Goal: Task Accomplishment & Management: Manage account settings

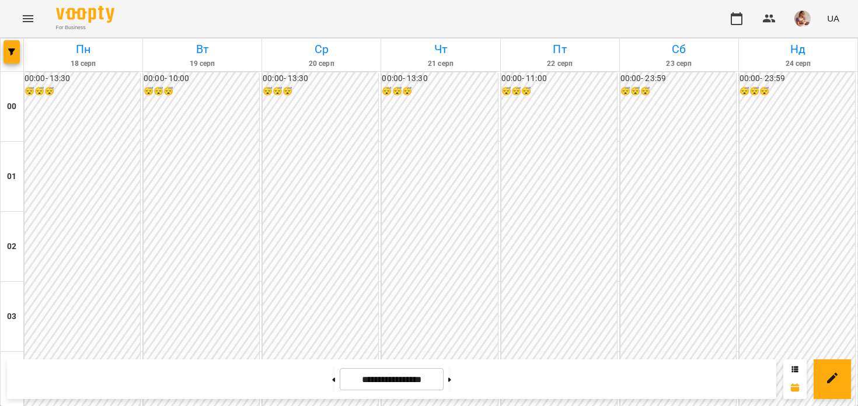
scroll to position [1399, 0]
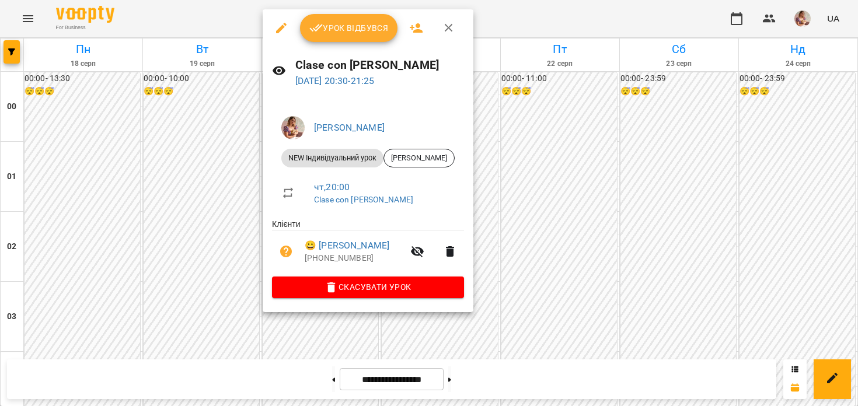
click at [329, 22] on span "Урок відбувся" at bounding box center [348, 28] width 79 height 14
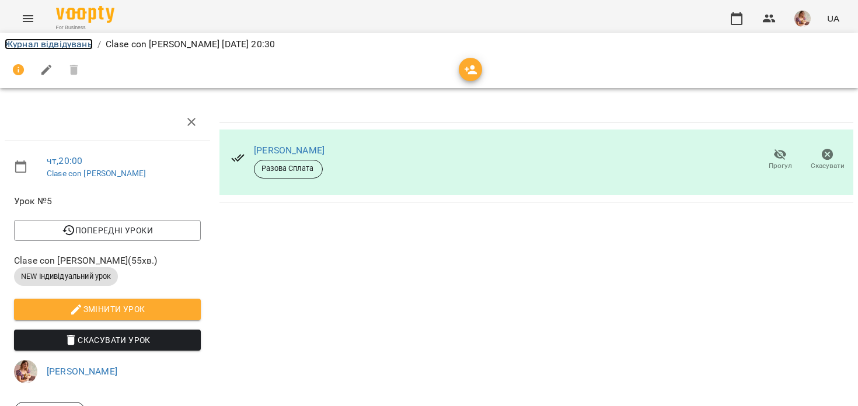
click at [60, 41] on link "Журнал відвідувань" at bounding box center [49, 44] width 88 height 11
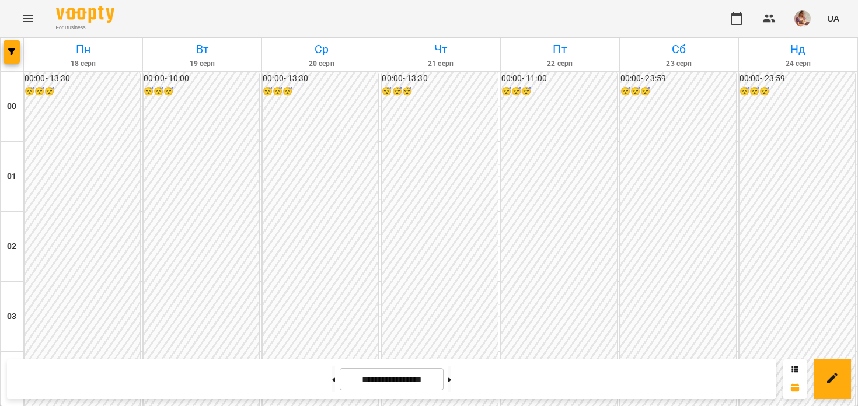
scroll to position [1314, 0]
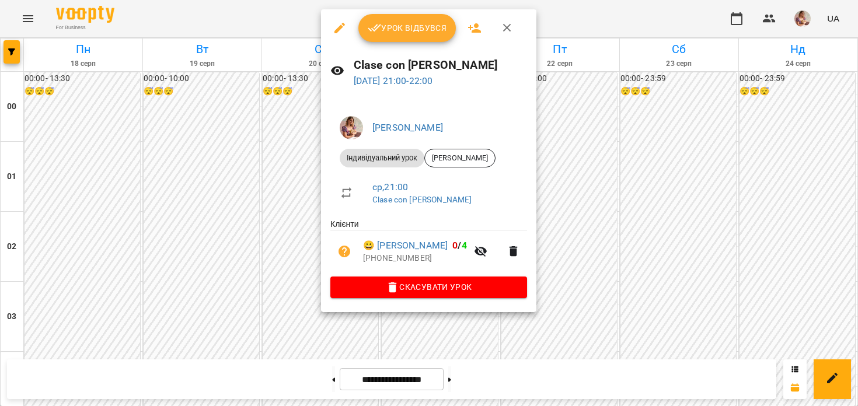
click at [376, 40] on button "Урок відбувся" at bounding box center [407, 28] width 98 height 28
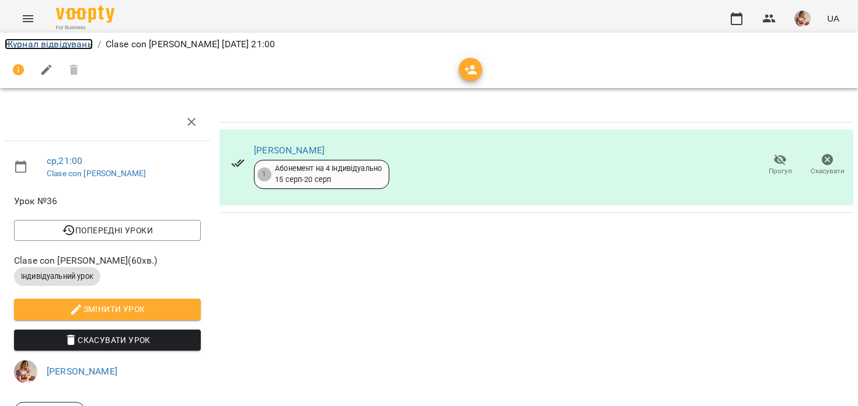
click at [68, 43] on link "Журнал відвідувань" at bounding box center [49, 44] width 88 height 11
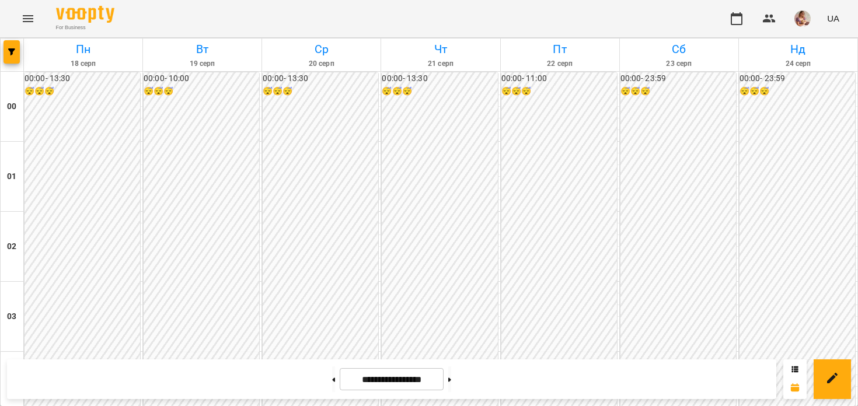
scroll to position [975, 0]
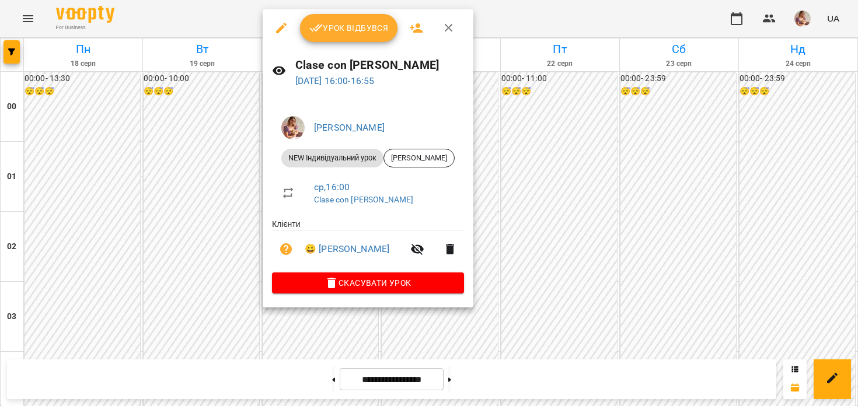
click at [335, 29] on span "Урок відбувся" at bounding box center [348, 28] width 79 height 14
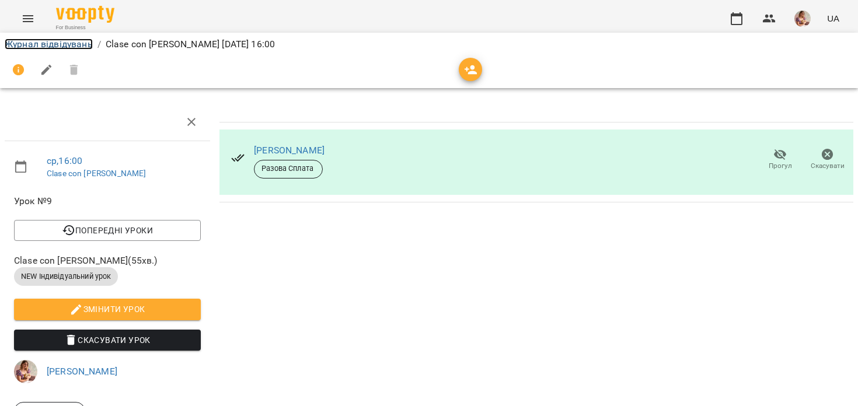
click at [43, 44] on link "Журнал відвідувань" at bounding box center [49, 44] width 88 height 11
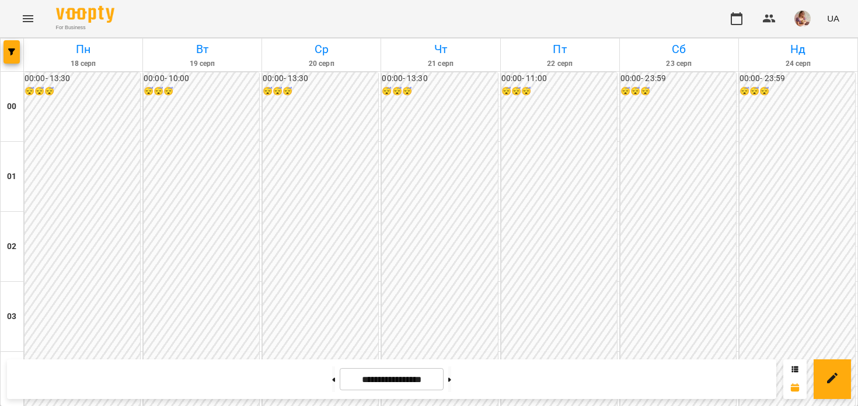
scroll to position [1111, 0]
click at [807, 15] on img "button" at bounding box center [802, 19] width 16 height 16
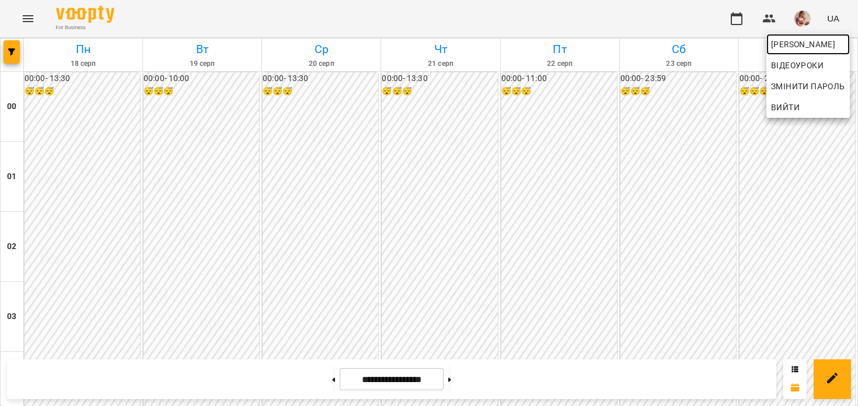
click at [787, 44] on span "[PERSON_NAME]" at bounding box center [808, 44] width 74 height 14
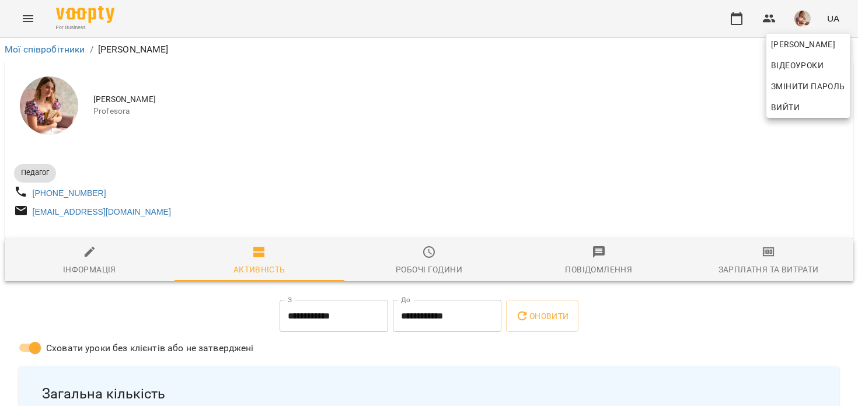
click at [259, 218] on div at bounding box center [429, 203] width 858 height 406
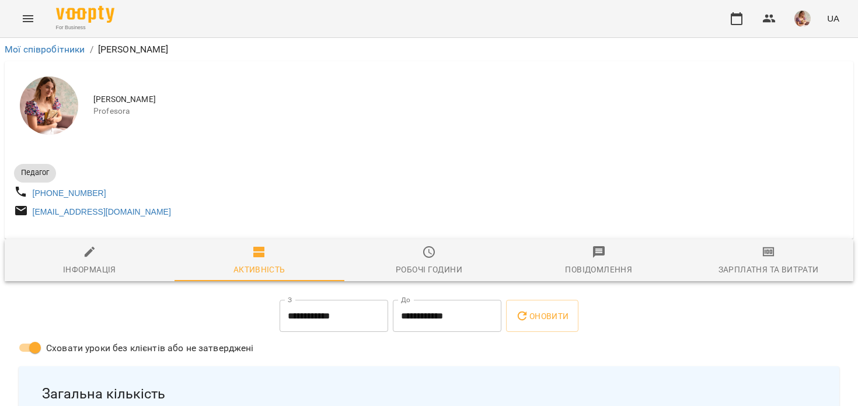
click at [755, 255] on span "Зарплатня та Витрати" at bounding box center [769, 261] width 156 height 32
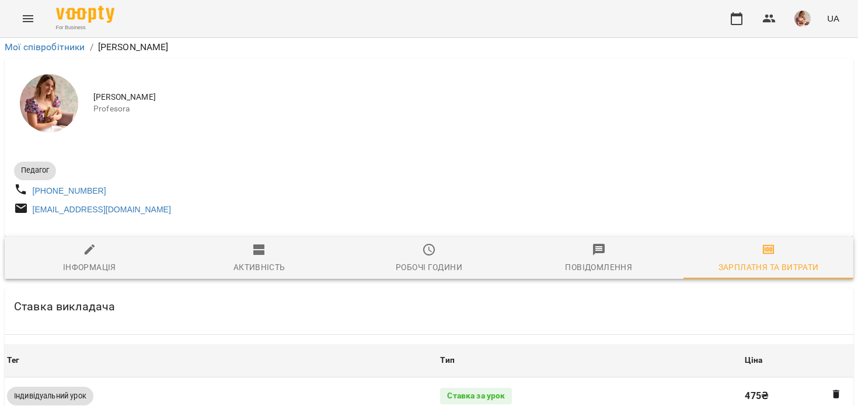
scroll to position [402, 0]
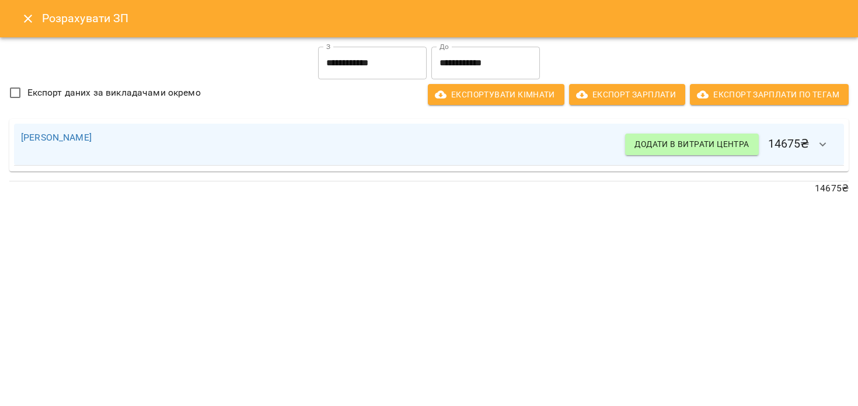
click at [25, 13] on icon "Close" at bounding box center [28, 19] width 14 height 14
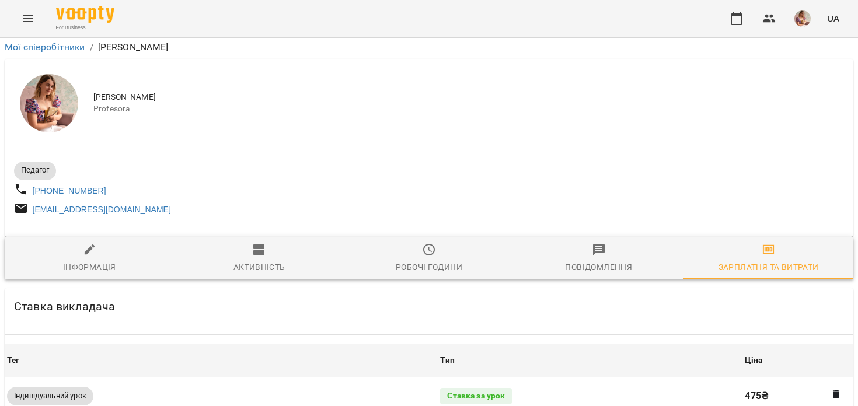
click at [27, 15] on icon "Menu" at bounding box center [28, 19] width 14 height 14
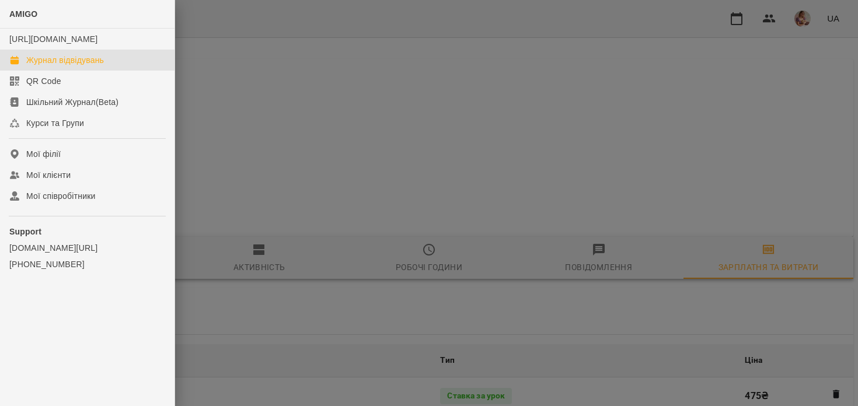
click at [39, 71] on link "Журнал відвідувань" at bounding box center [87, 60] width 175 height 21
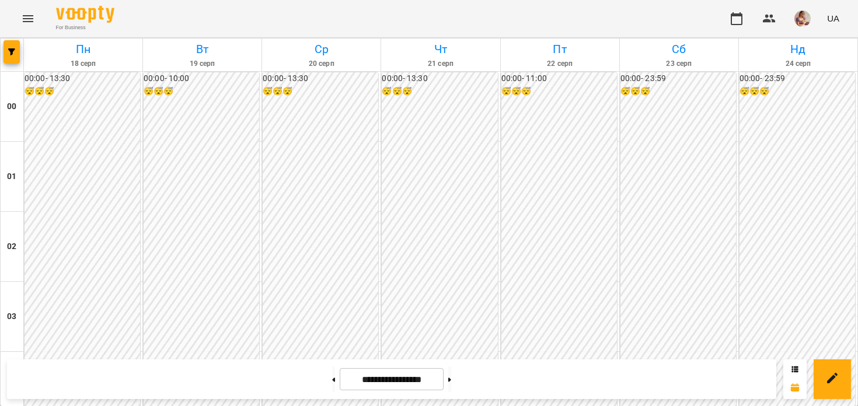
scroll to position [709, 0]
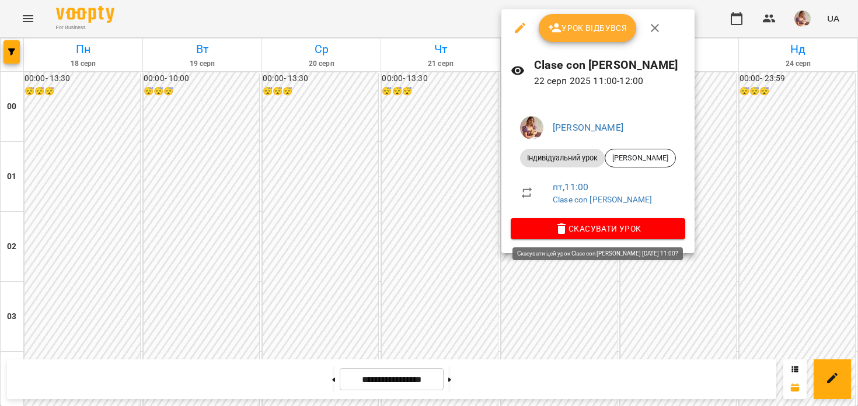
click at [550, 233] on span "Скасувати Урок" at bounding box center [598, 229] width 156 height 14
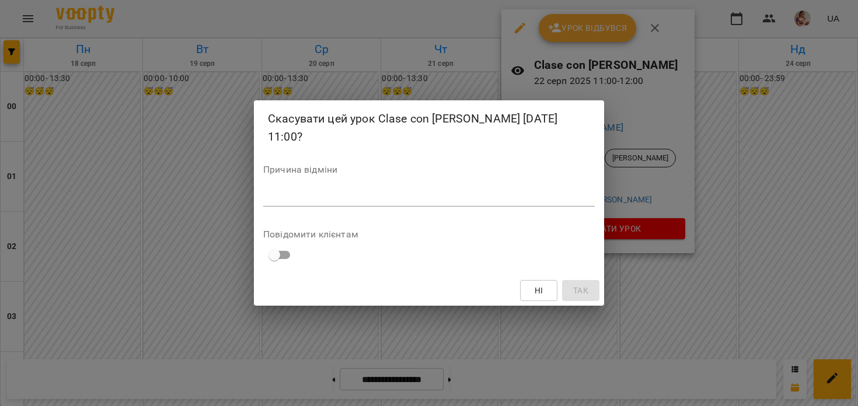
click at [387, 203] on div "*" at bounding box center [429, 197] width 332 height 19
type textarea "*"
click at [568, 293] on button "Так" at bounding box center [580, 290] width 37 height 21
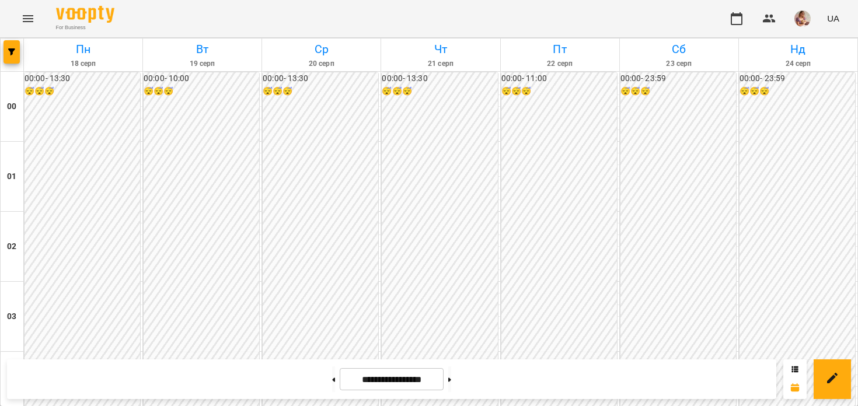
scroll to position [1399, 0]
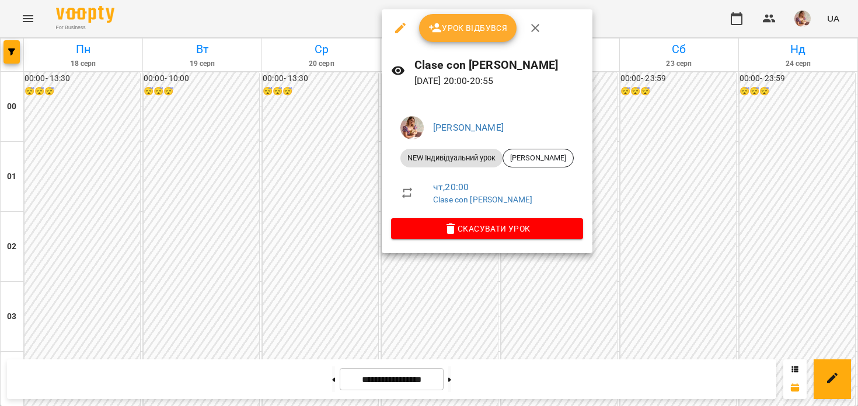
click at [343, 117] on div at bounding box center [429, 203] width 858 height 406
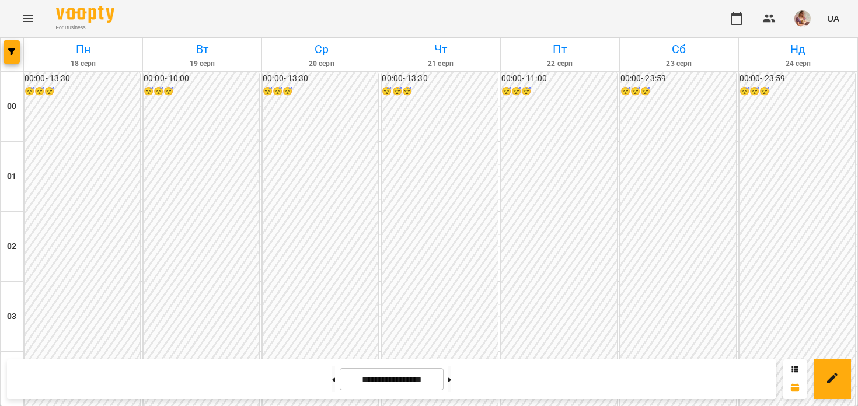
scroll to position [1364, 0]
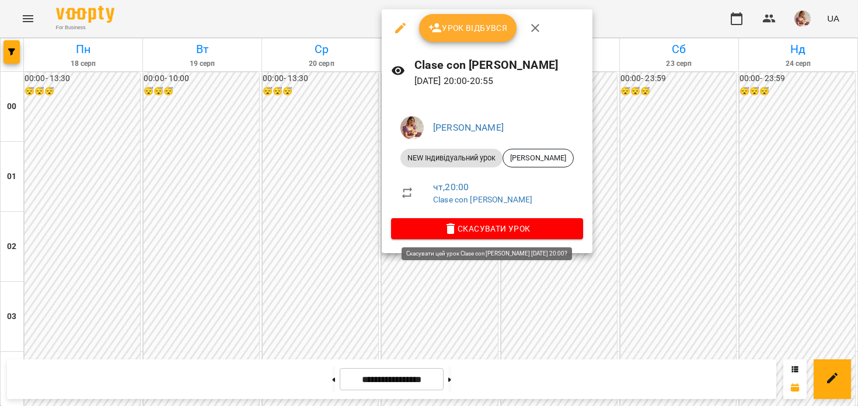
click at [429, 223] on span "Скасувати Урок" at bounding box center [486, 229] width 173 height 14
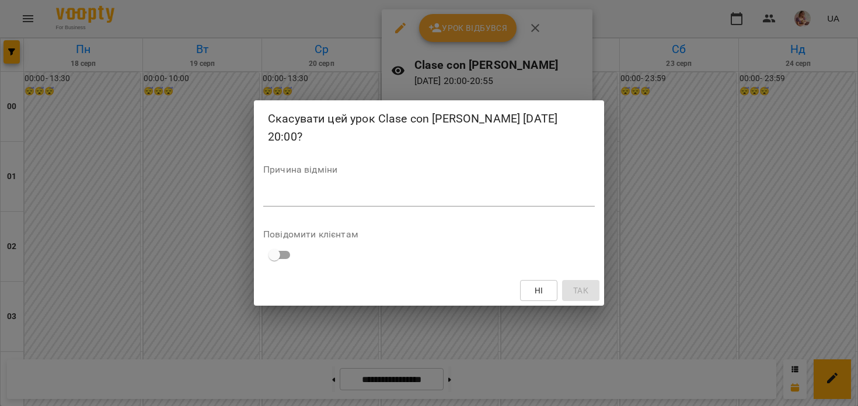
click at [457, 194] on textarea at bounding box center [429, 196] width 332 height 11
type textarea "*"
click at [585, 290] on span "Так" at bounding box center [580, 291] width 15 height 14
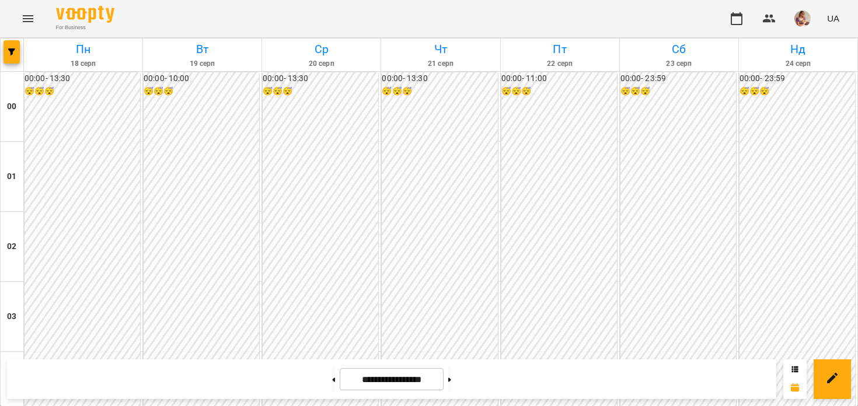
click at [807, 18] on img "button" at bounding box center [802, 19] width 16 height 16
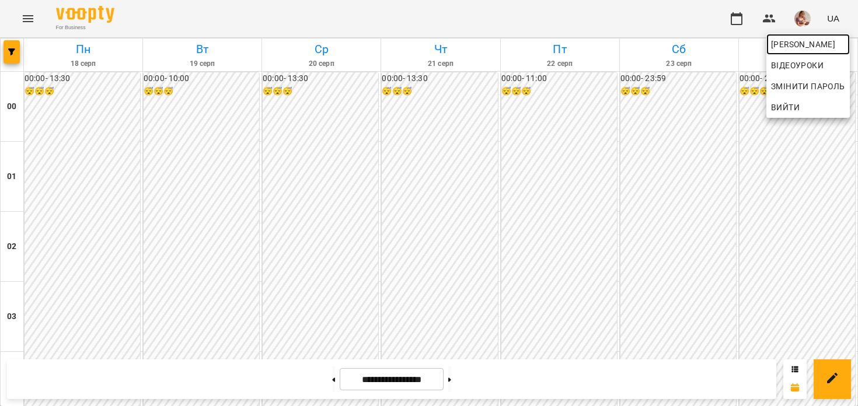
click at [789, 41] on span "[PERSON_NAME]" at bounding box center [808, 44] width 74 height 14
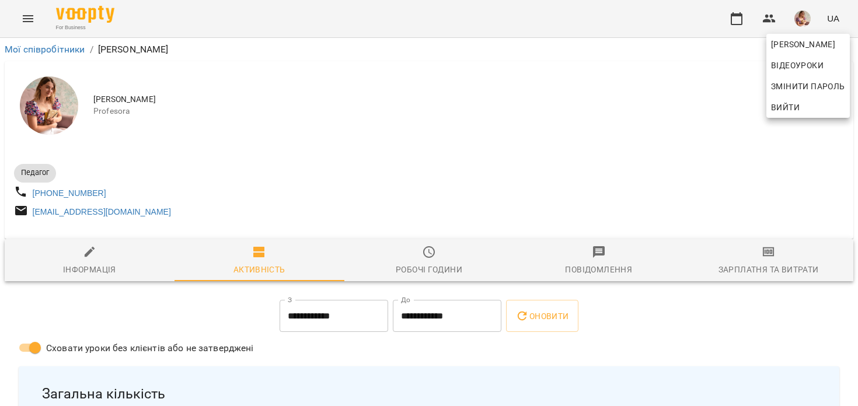
click at [557, 153] on div at bounding box center [429, 203] width 858 height 406
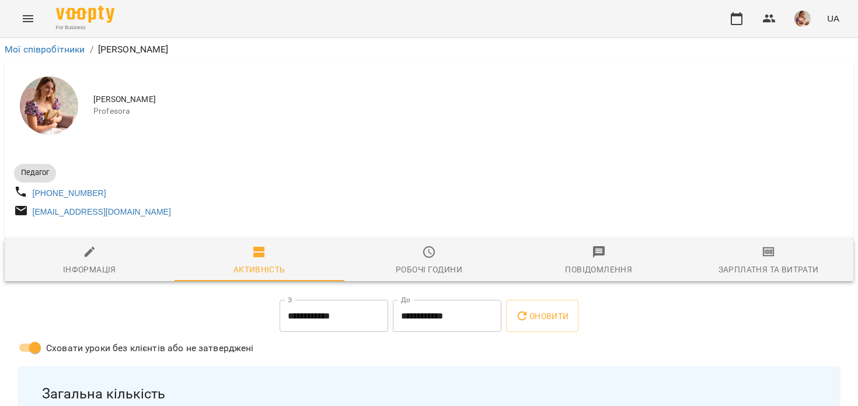
click at [706, 274] on span "Зарплатня та Витрати" at bounding box center [769, 261] width 156 height 32
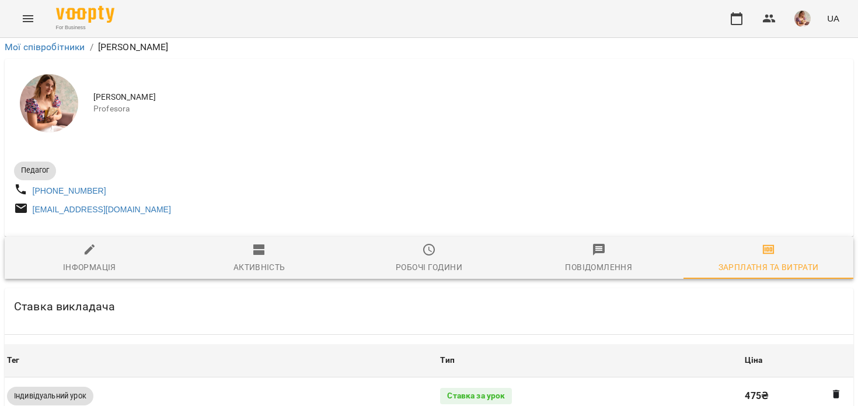
scroll to position [504, 0]
